Goal: Find specific page/section: Find specific page/section

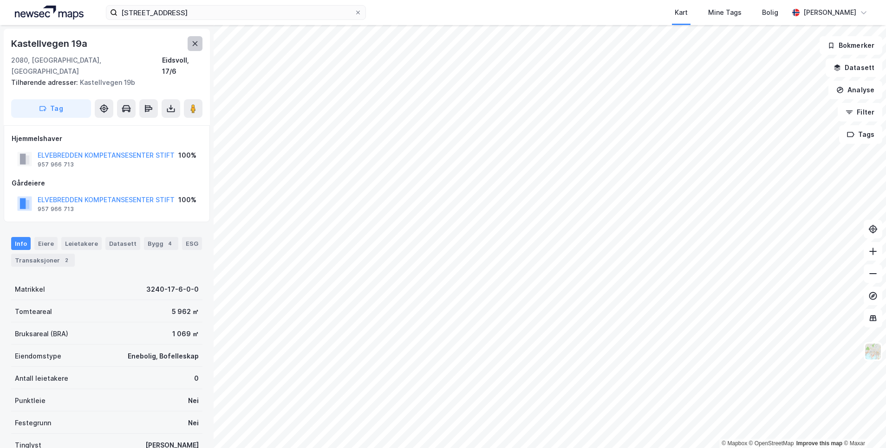
click at [194, 43] on icon at bounding box center [195, 43] width 5 height 5
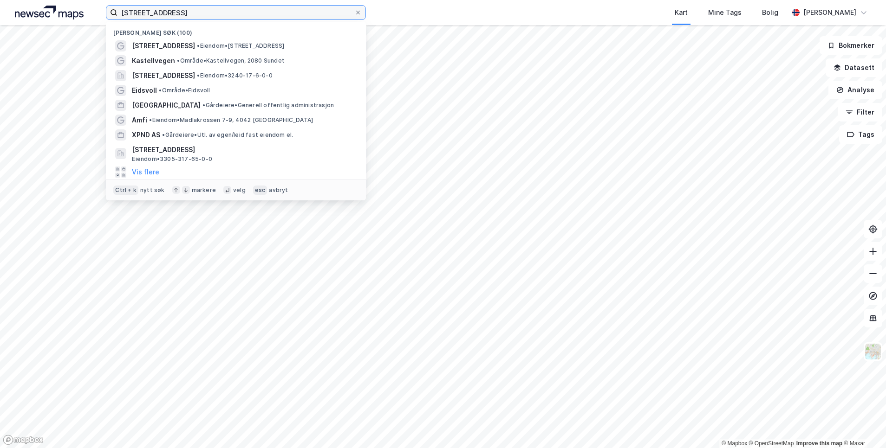
drag, startPoint x: 176, startPoint y: 13, endPoint x: 41, endPoint y: 10, distance: 135.6
click at [41, 10] on div "[STREET_ADDRESS] Nylige søk (100) [STREET_ADDRESS] • Eiendom • [STREET_ADDRESS]…" at bounding box center [443, 12] width 886 height 25
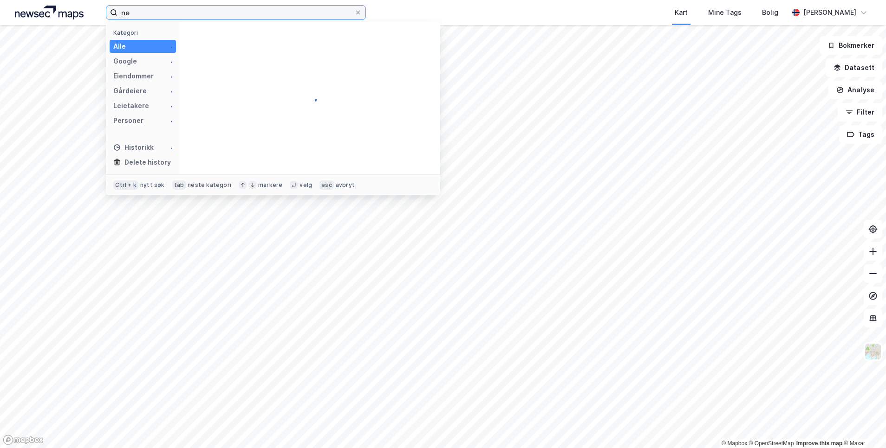
type input "n"
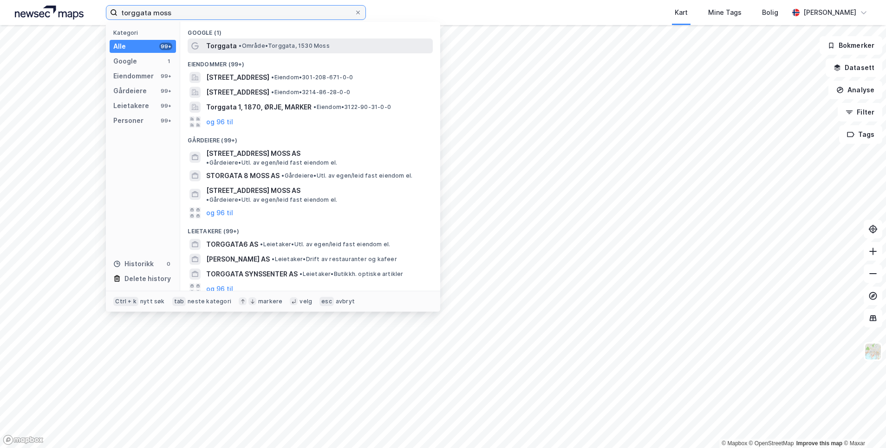
type input "torggata moss"
click at [216, 45] on span "Torggata" at bounding box center [221, 45] width 31 height 11
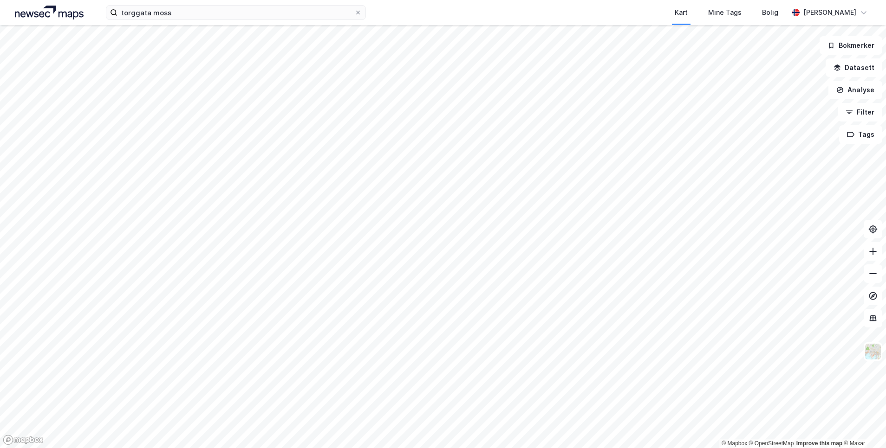
click at [176, 22] on div "torggata moss Kart Mine Tags Bolig [PERSON_NAME]" at bounding box center [443, 12] width 886 height 25
click at [174, 12] on input "torggata moss" at bounding box center [235, 13] width 237 height 14
click at [872, 255] on icon at bounding box center [872, 251] width 9 height 9
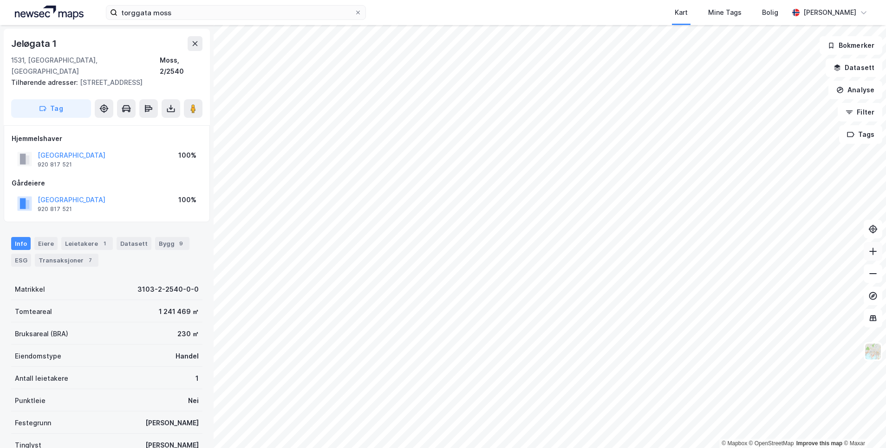
click at [874, 255] on icon at bounding box center [872, 251] width 9 height 9
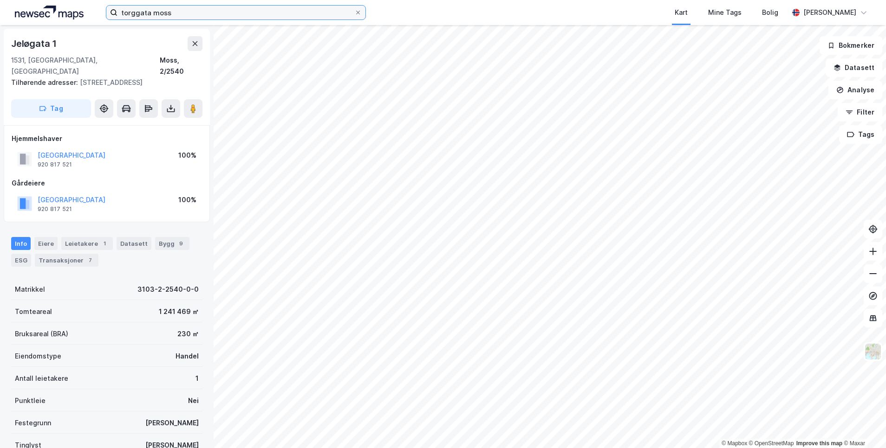
click at [206, 13] on input "torggata moss" at bounding box center [235, 13] width 237 height 14
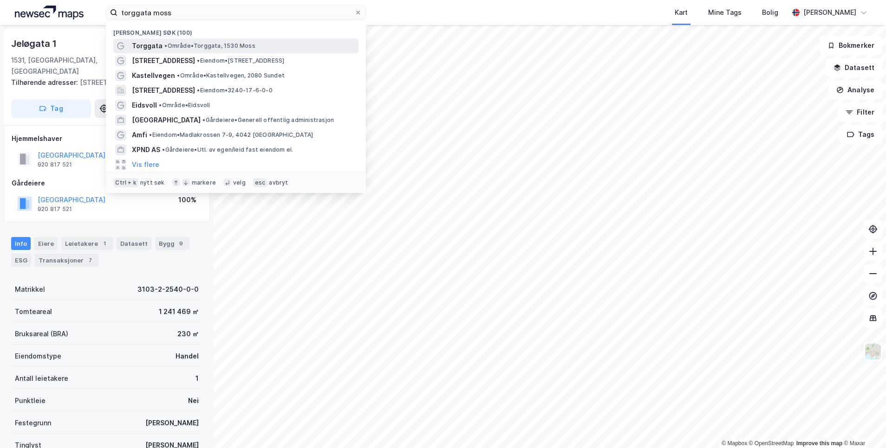
click at [195, 45] on span "• Område • Torggata, 1530 Moss" at bounding box center [209, 45] width 91 height 7
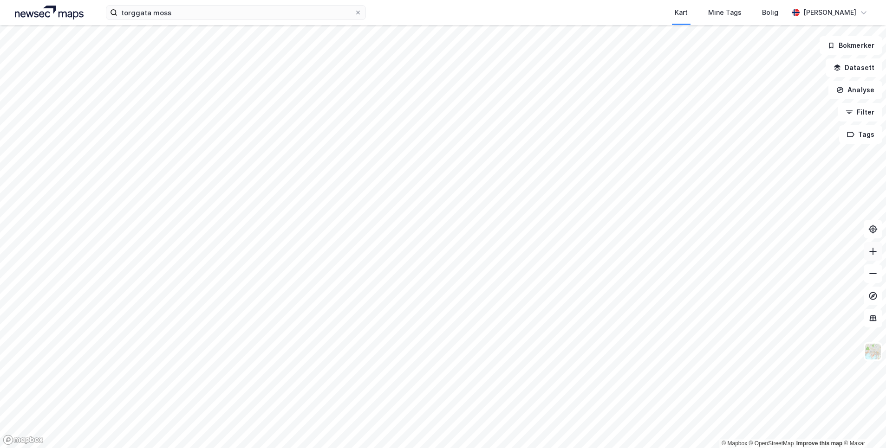
click at [877, 254] on button at bounding box center [872, 251] width 19 height 19
click at [872, 255] on icon at bounding box center [872, 251] width 9 height 9
